Goal: Information Seeking & Learning: Learn about a topic

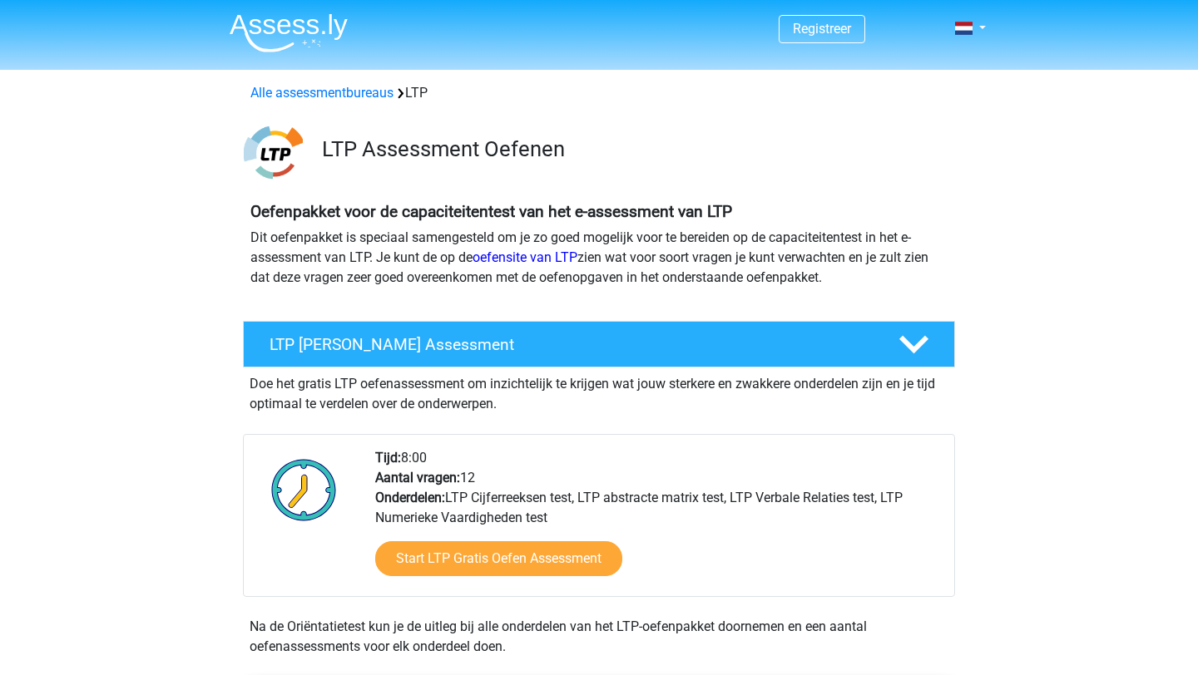
click at [285, 32] on img at bounding box center [289, 32] width 118 height 39
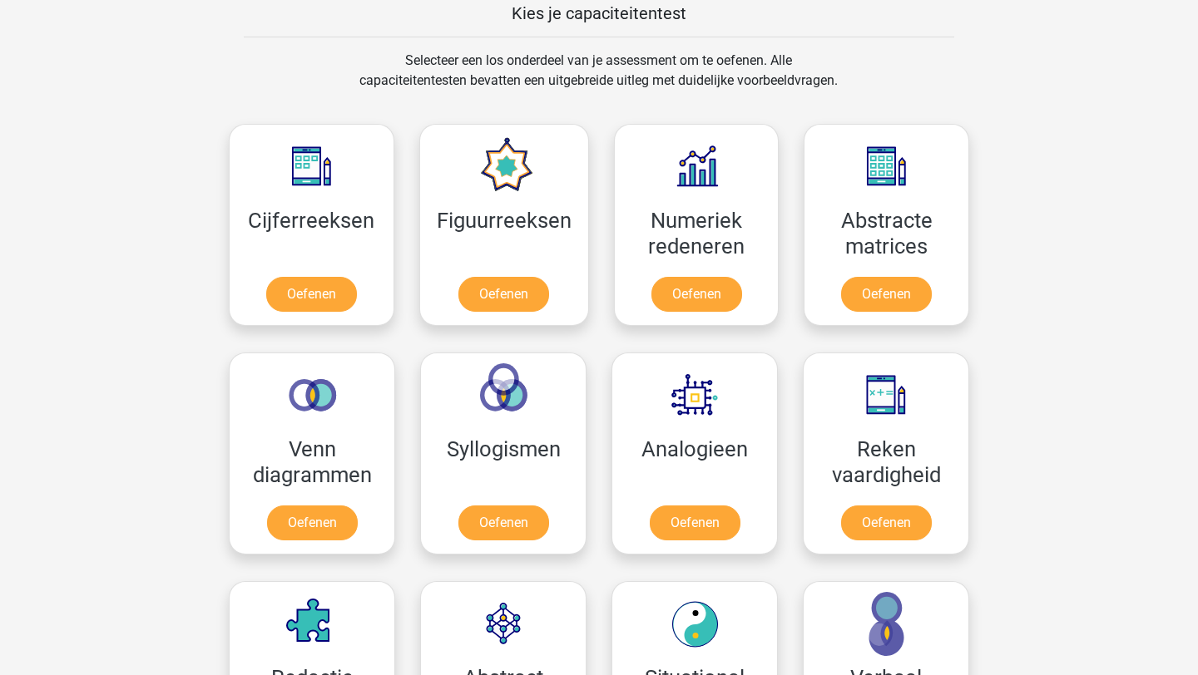
scroll to position [631, 0]
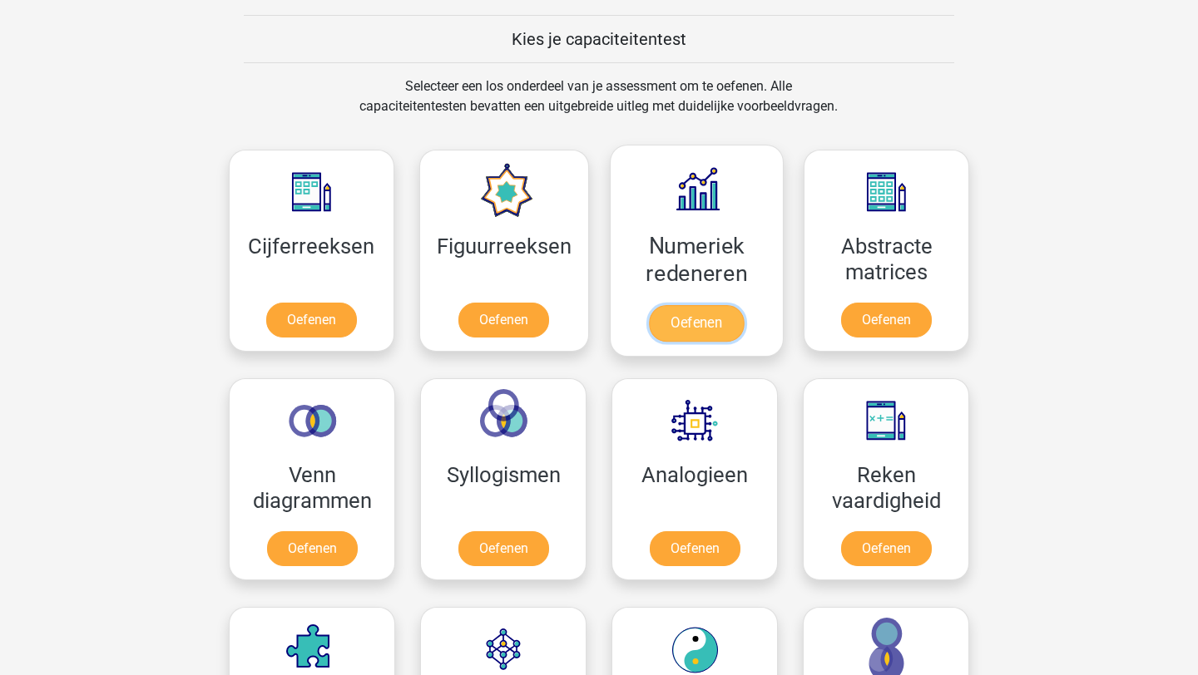
click at [695, 319] on link "Oefenen" at bounding box center [696, 323] width 95 height 37
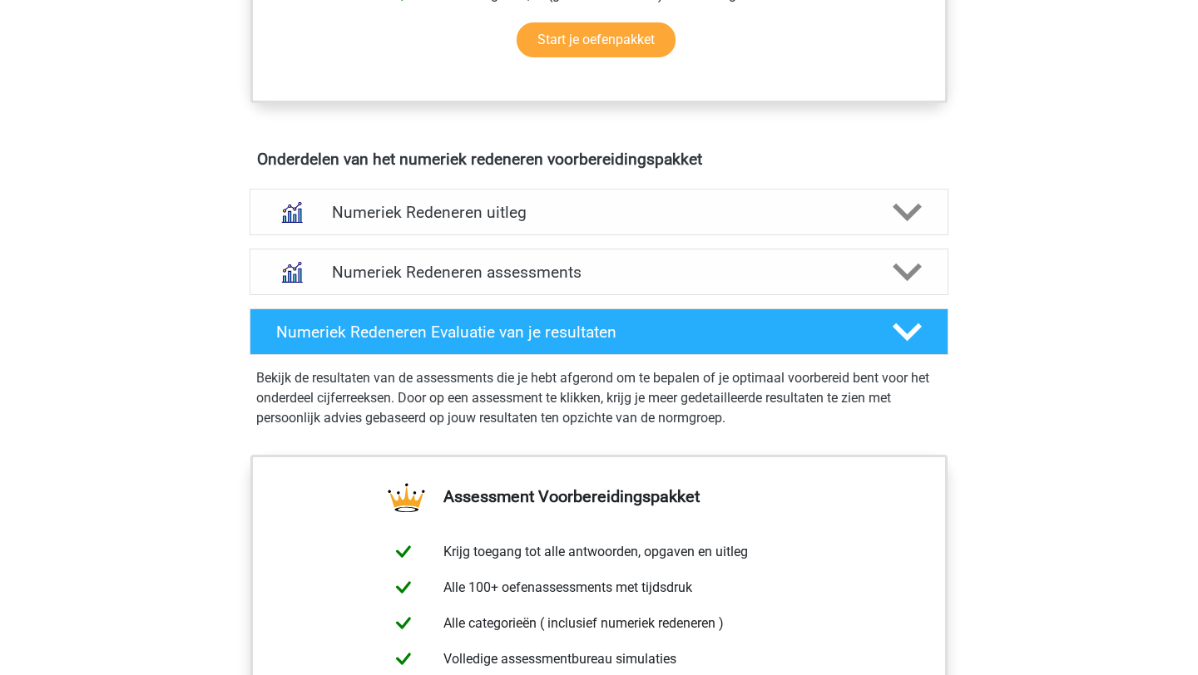
scroll to position [914, 0]
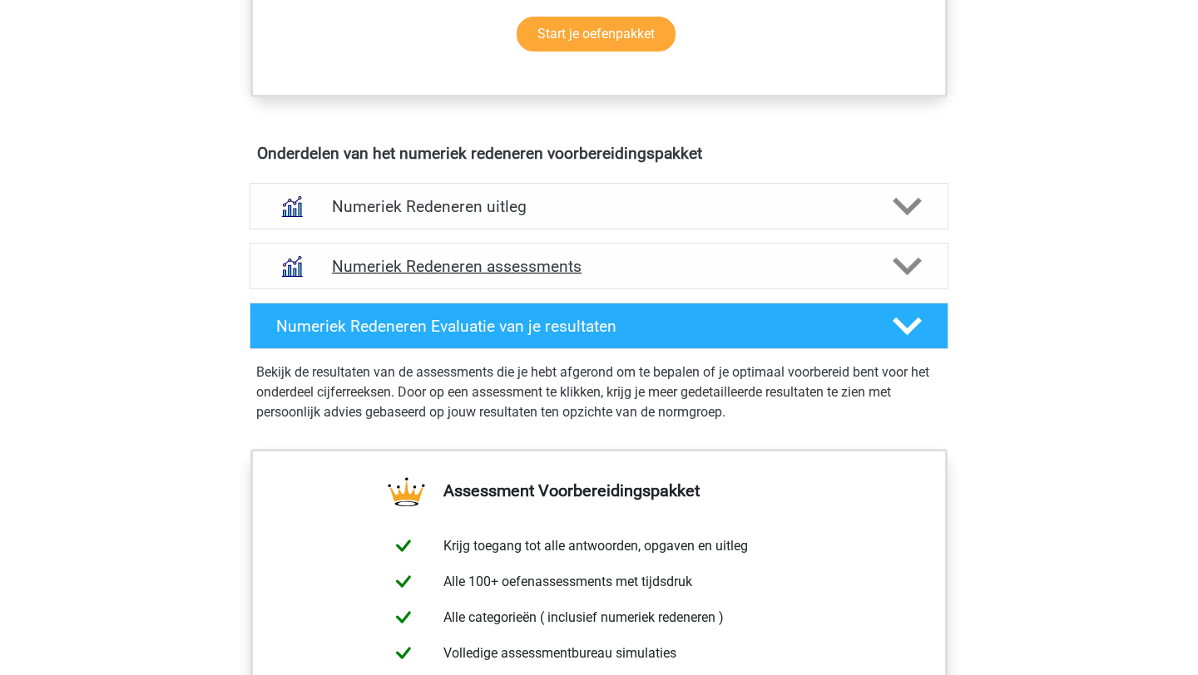
click at [914, 258] on icon at bounding box center [907, 266] width 29 height 29
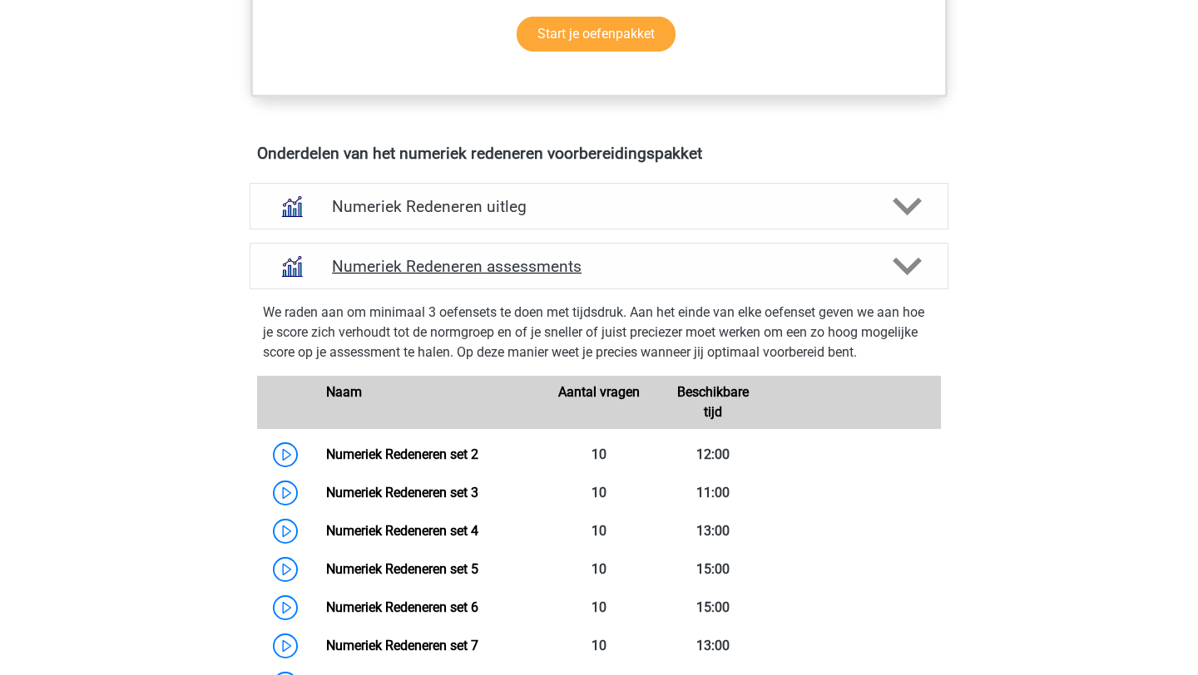
click at [914, 258] on icon at bounding box center [907, 266] width 29 height 29
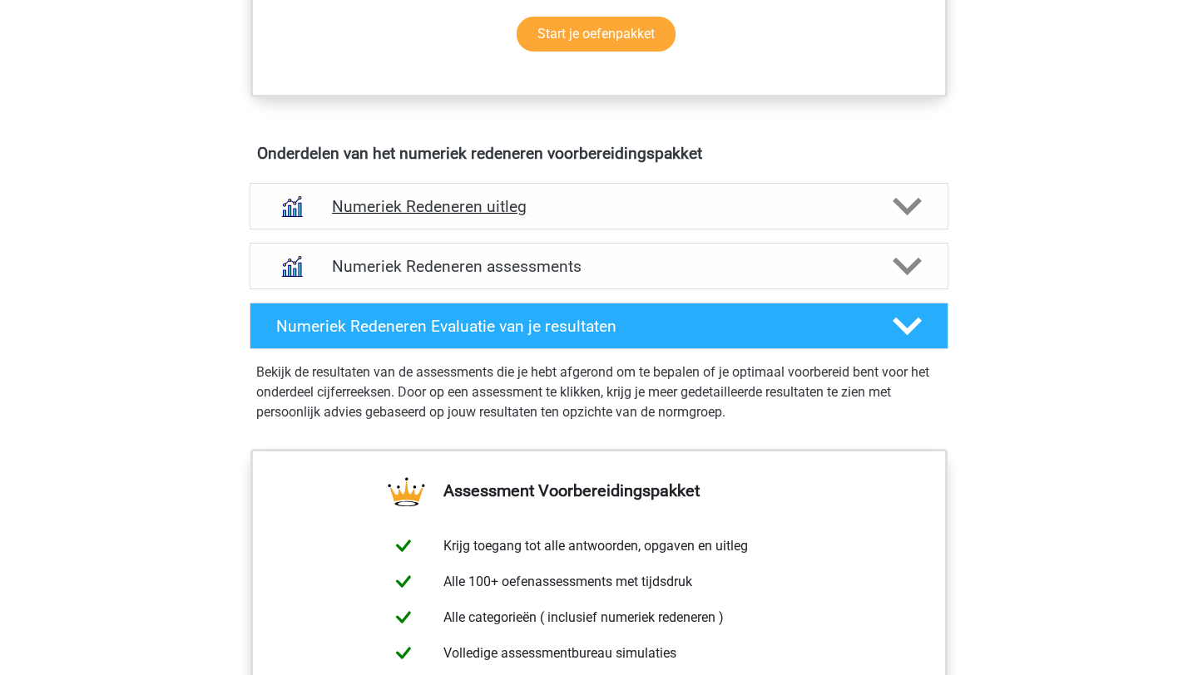
click at [908, 204] on icon at bounding box center [907, 206] width 29 height 29
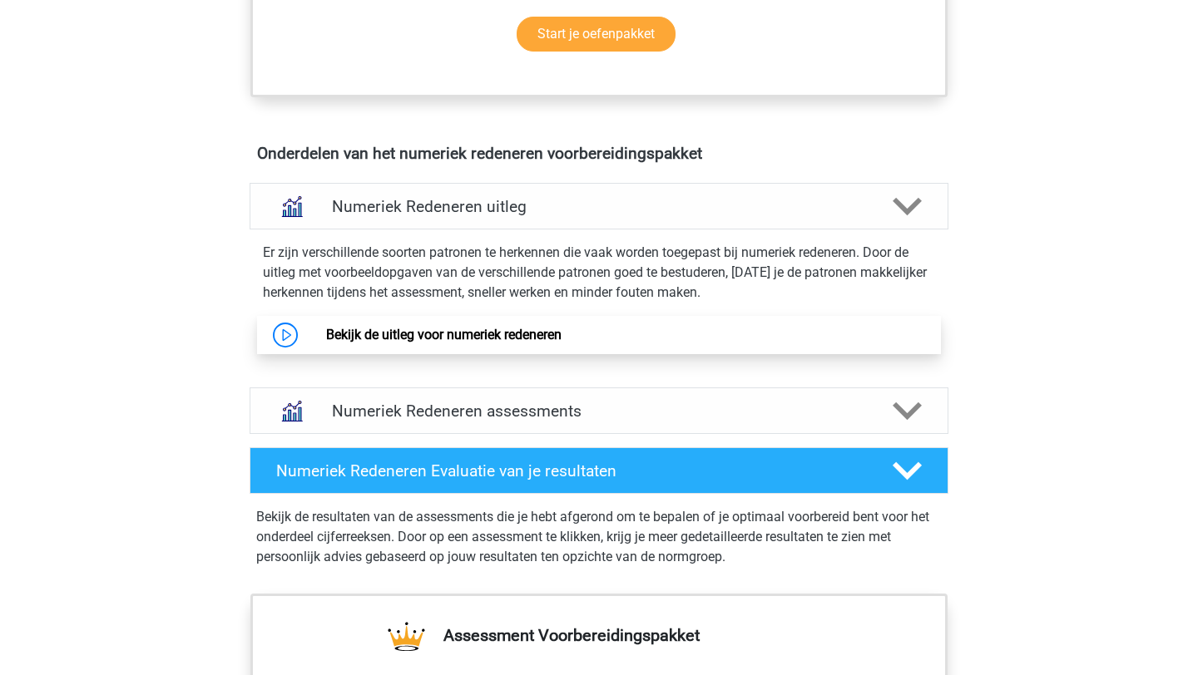
click at [490, 342] on link "Bekijk de uitleg voor numeriek redeneren" at bounding box center [443, 335] width 235 height 16
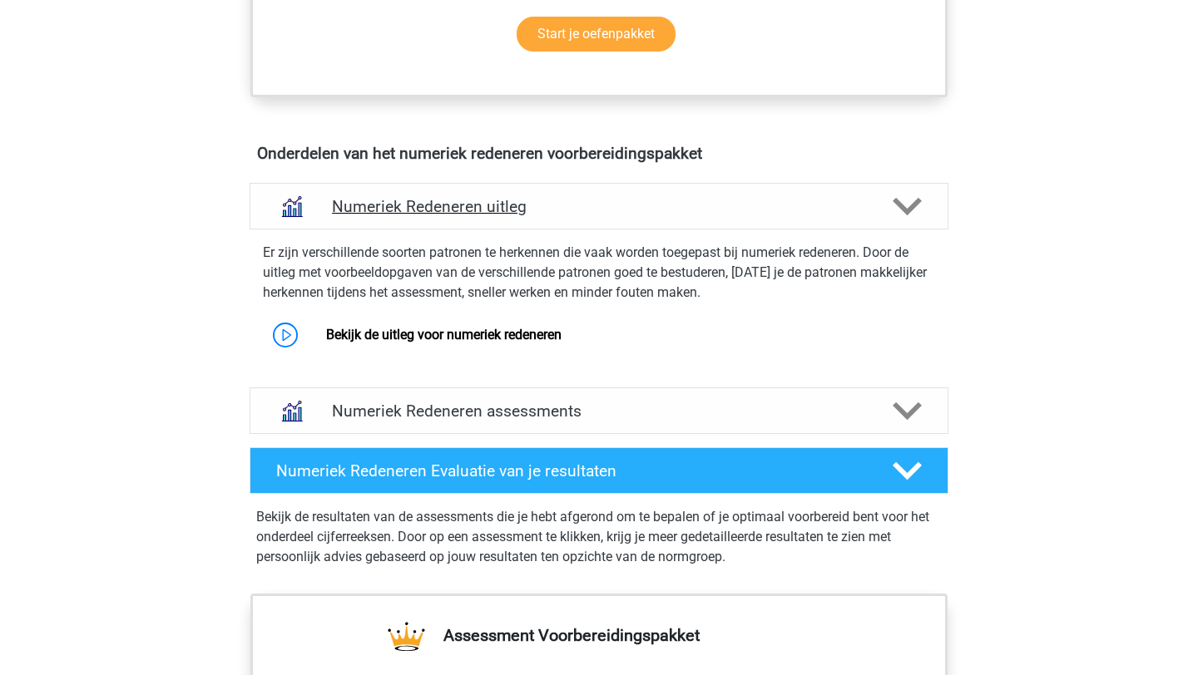
click at [907, 205] on icon at bounding box center [907, 206] width 29 height 29
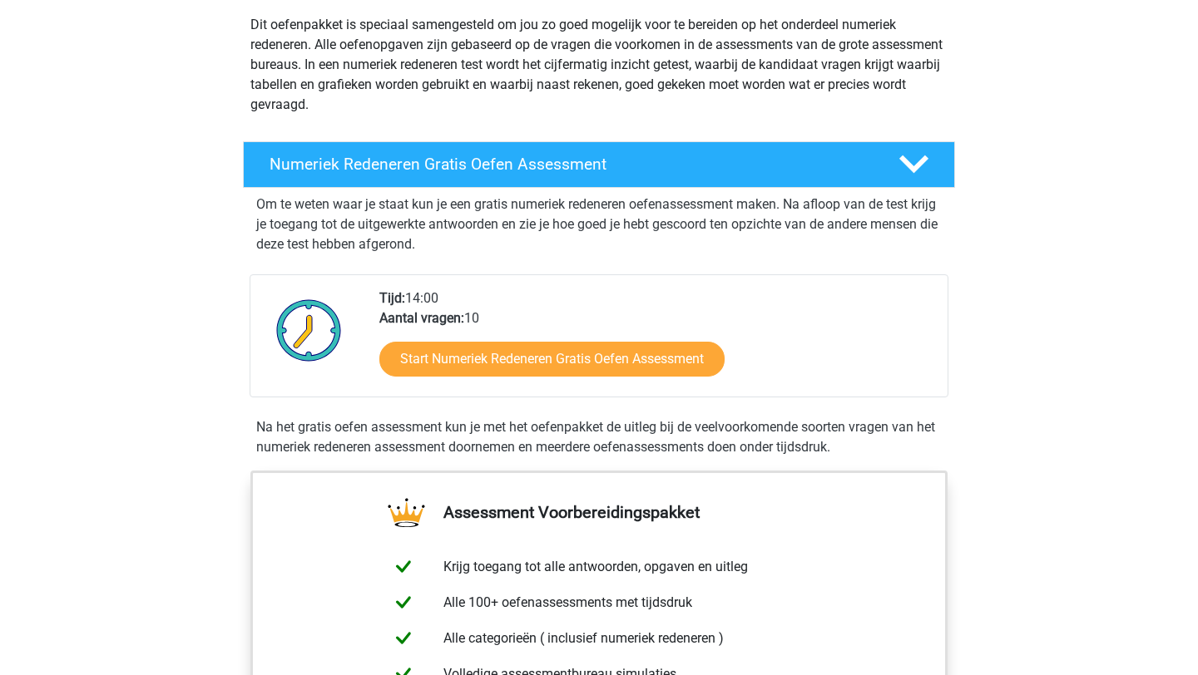
scroll to position [0, 0]
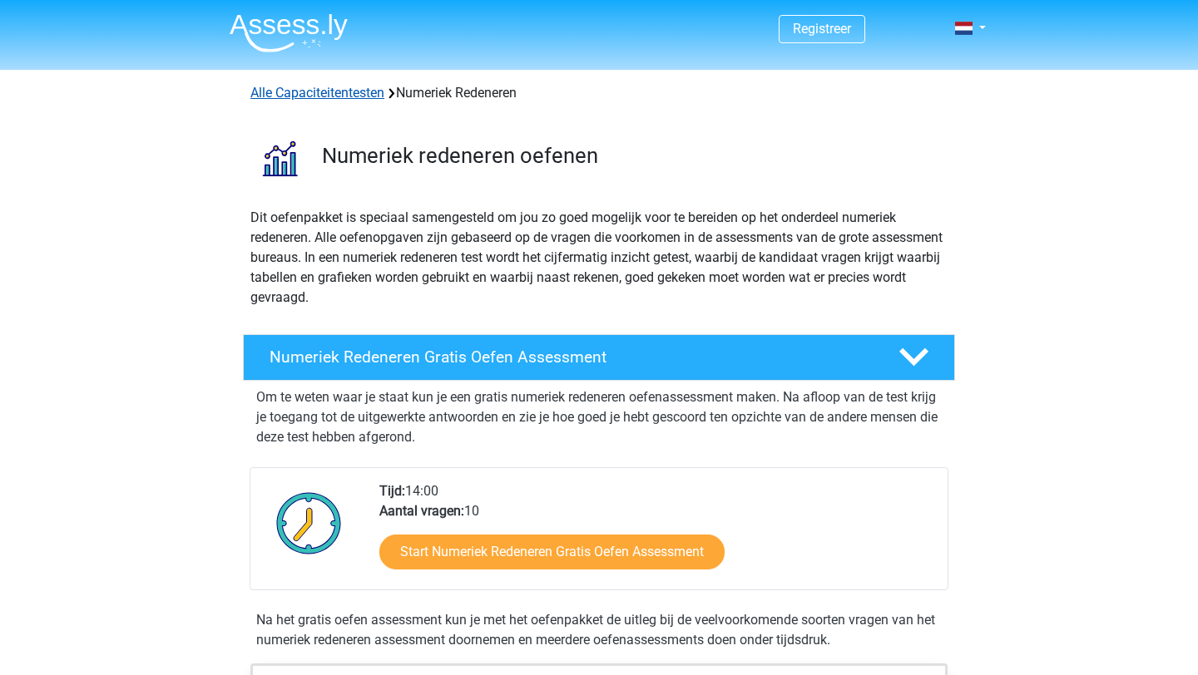
click at [342, 94] on link "Alle Capaciteitentesten" at bounding box center [317, 93] width 134 height 16
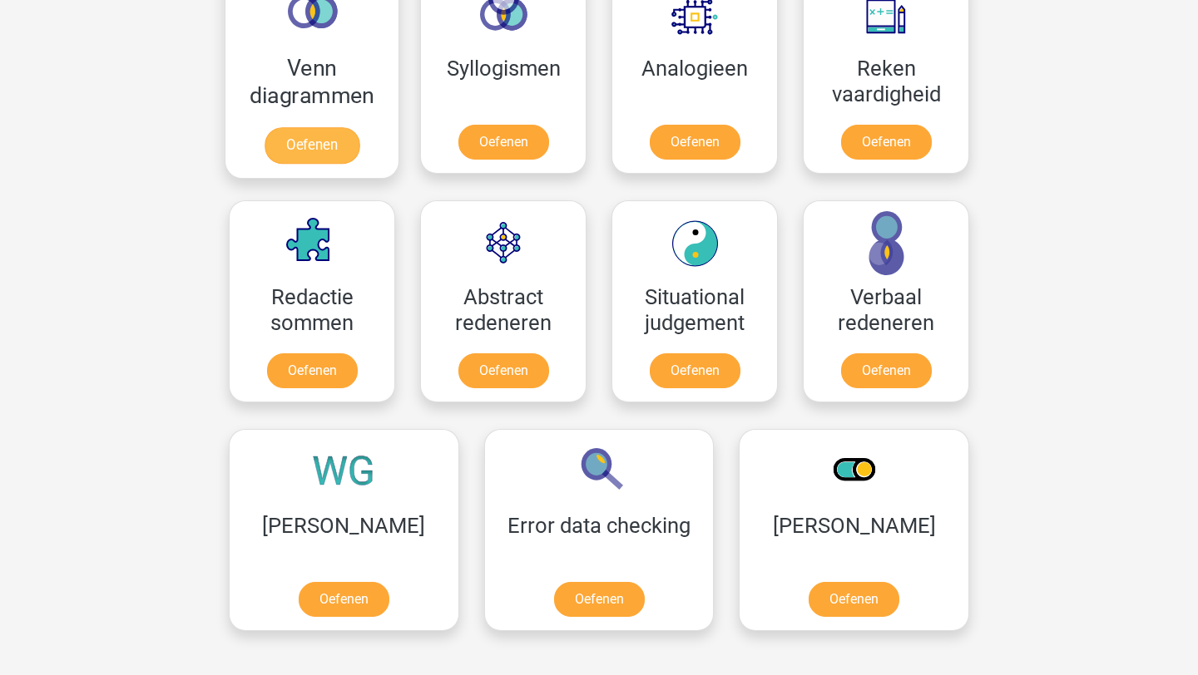
scroll to position [1061, 0]
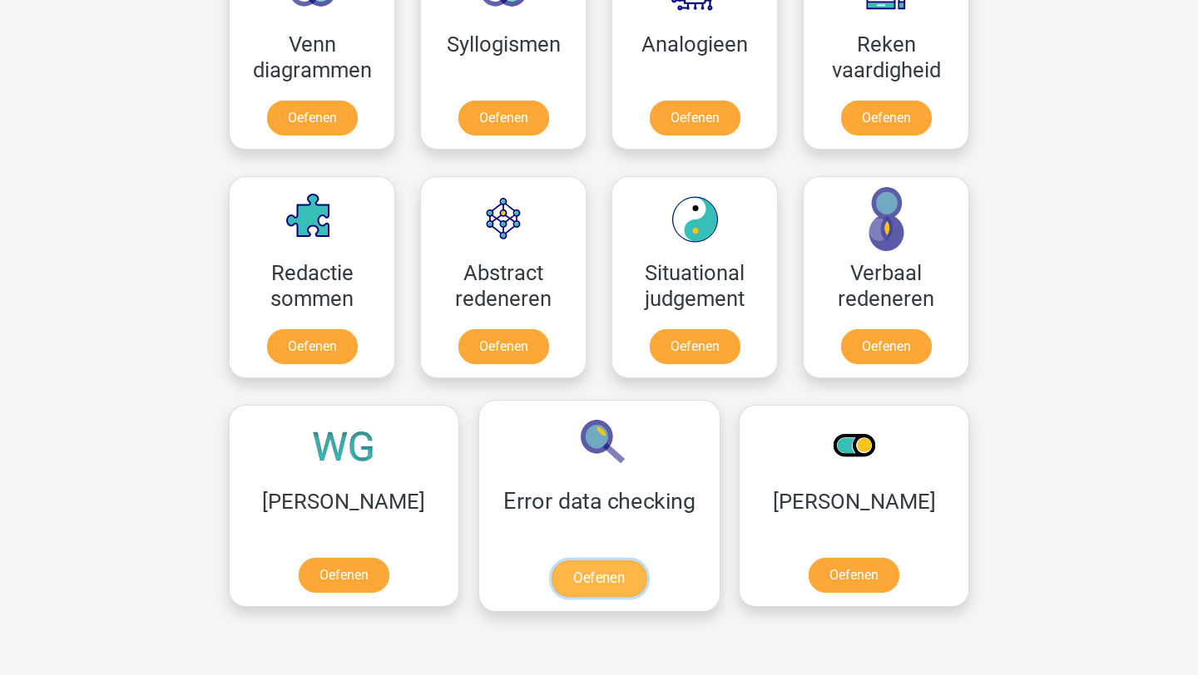
click at [552, 585] on link "Oefenen" at bounding box center [599, 579] width 95 height 37
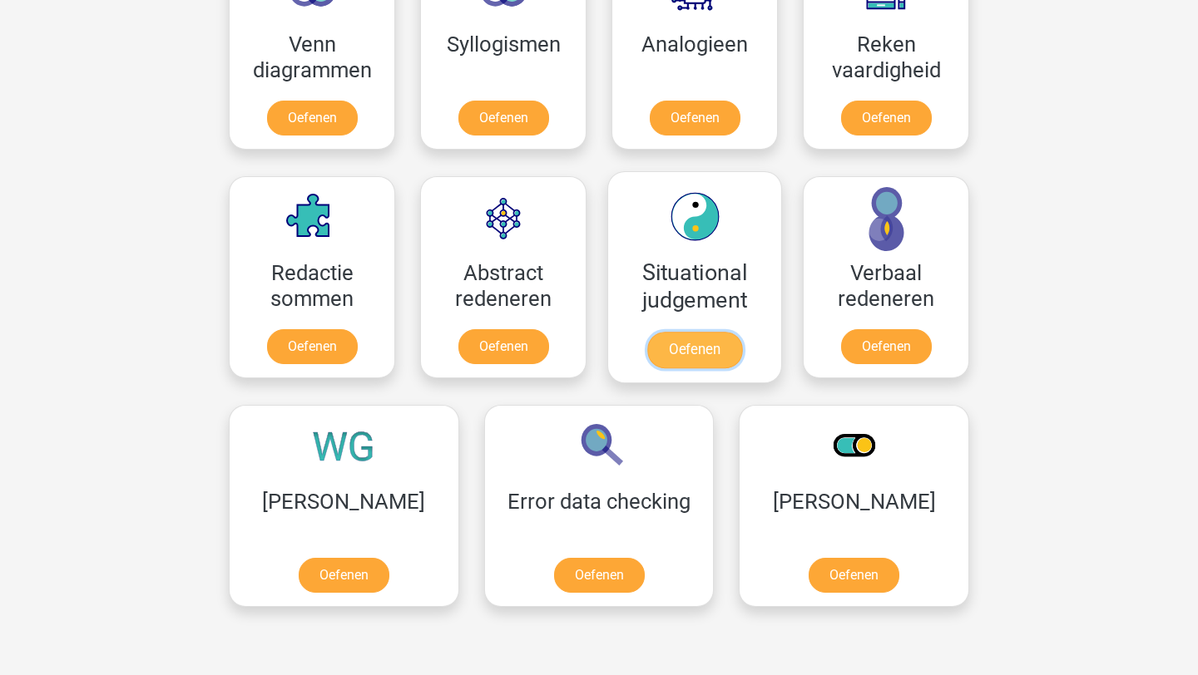
click at [647, 332] on link "Oefenen" at bounding box center [694, 350] width 95 height 37
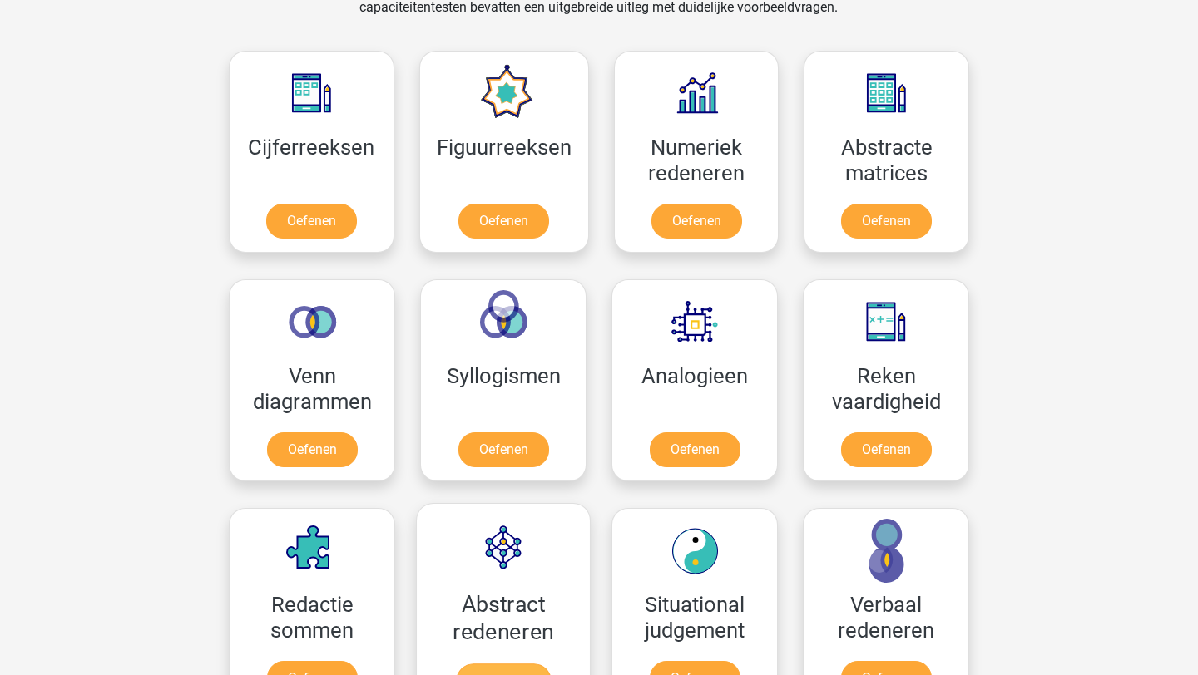
scroll to position [701, 0]
